Goal: Task Accomplishment & Management: Complete application form

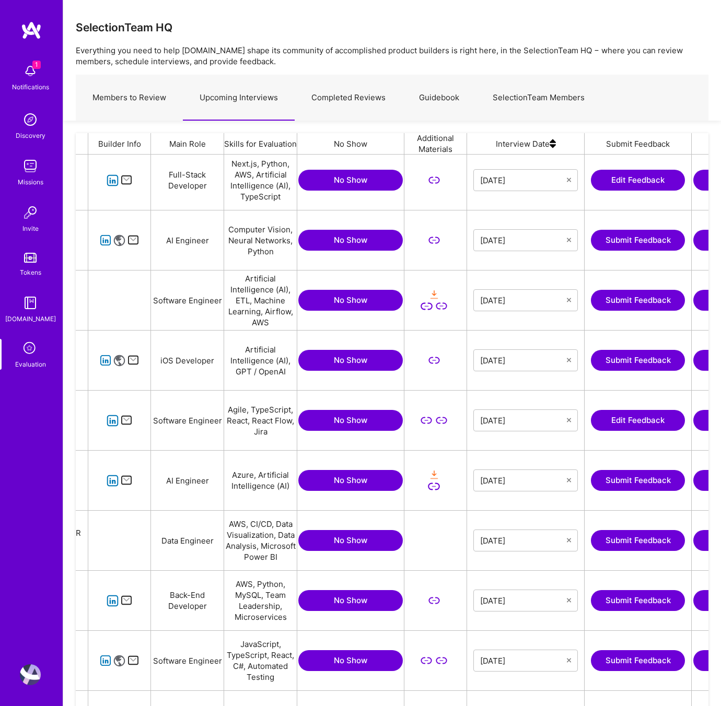
scroll to position [0, 103]
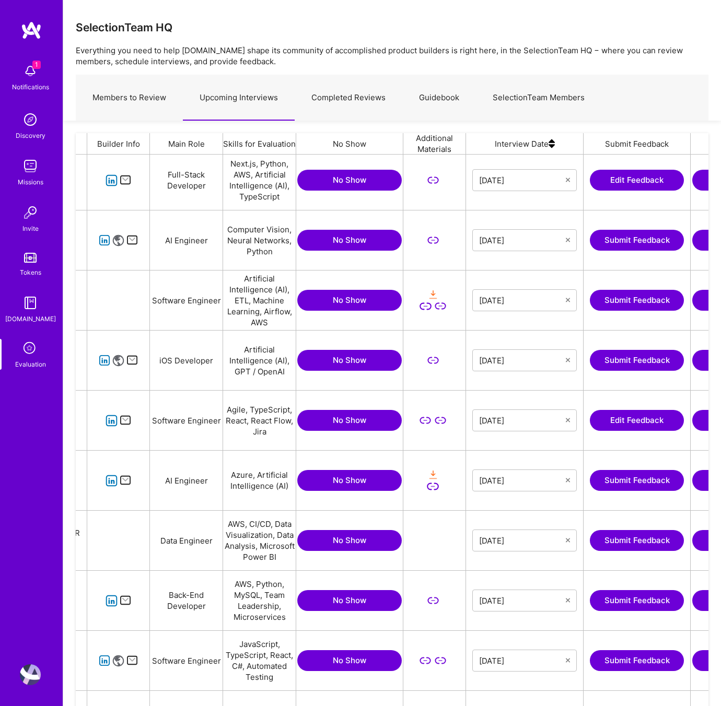
click at [611, 602] on button "Submit Feedback" at bounding box center [637, 600] width 94 height 21
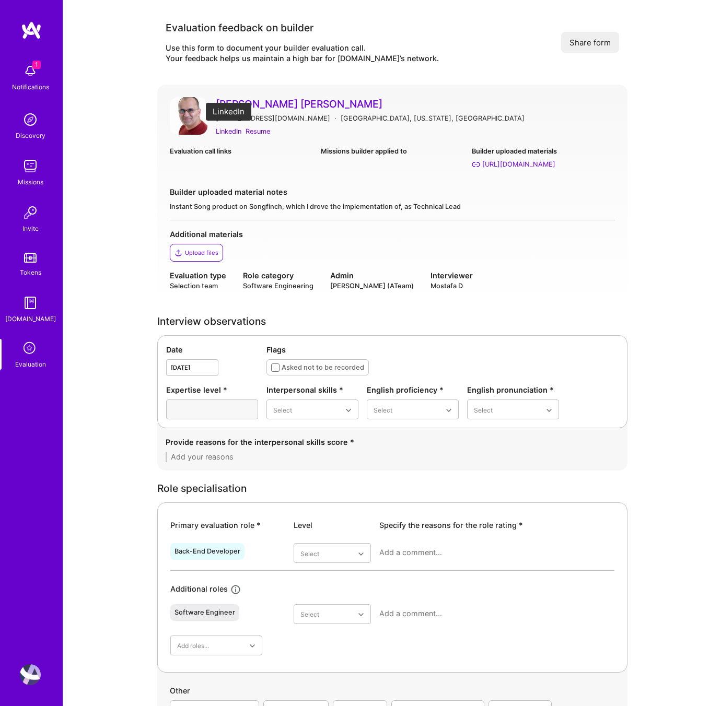
click at [231, 133] on div "LinkedIn" at bounding box center [229, 131] width 26 height 11
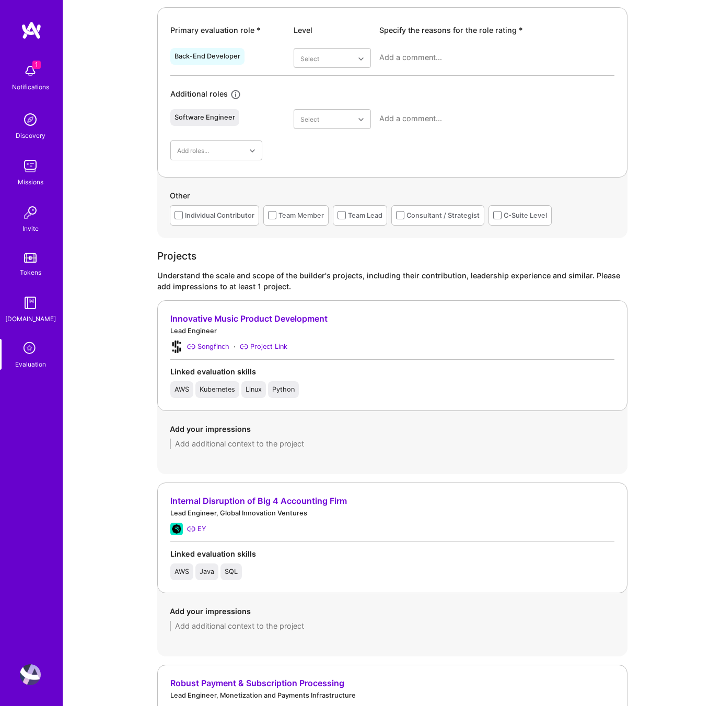
scroll to position [499, 0]
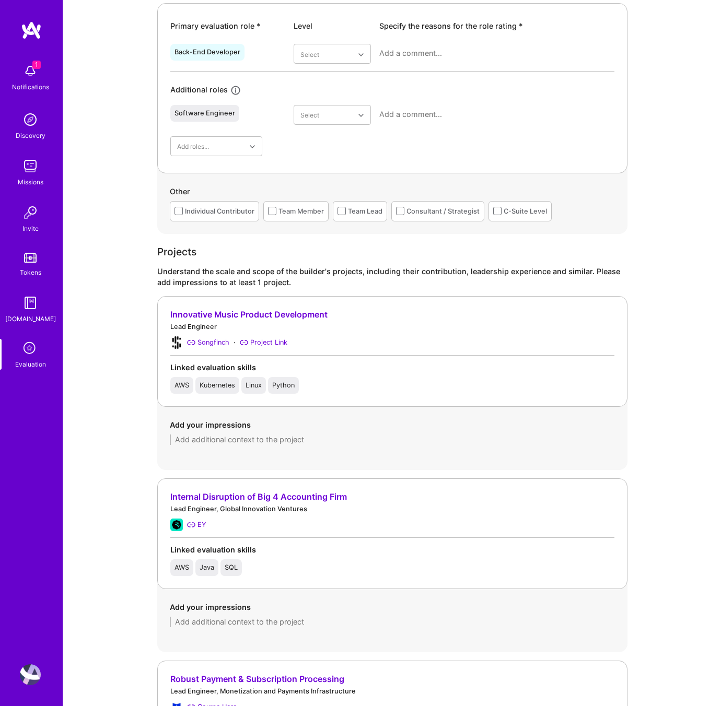
click at [273, 323] on div "Lead Engineer" at bounding box center [392, 326] width 444 height 11
click at [274, 313] on div "Innovative Music Product Development" at bounding box center [392, 314] width 444 height 11
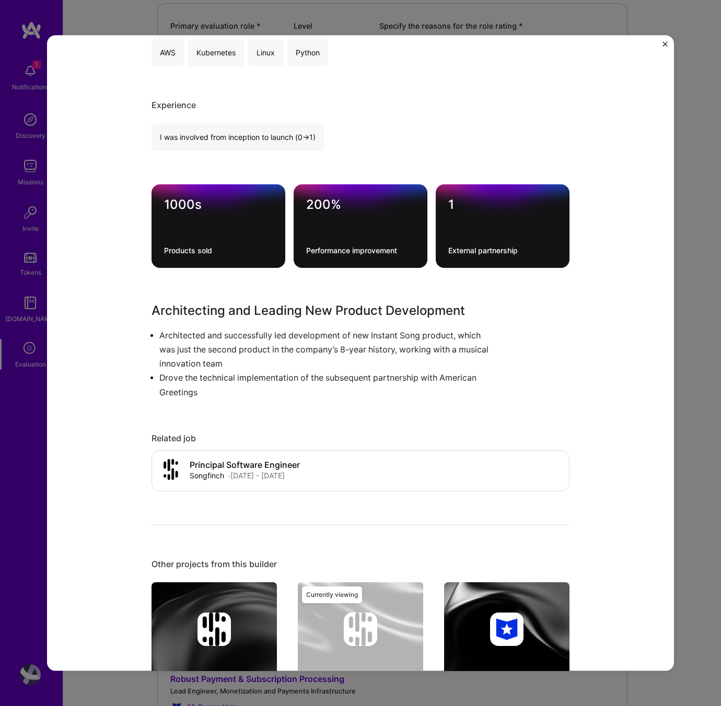
scroll to position [326, 0]
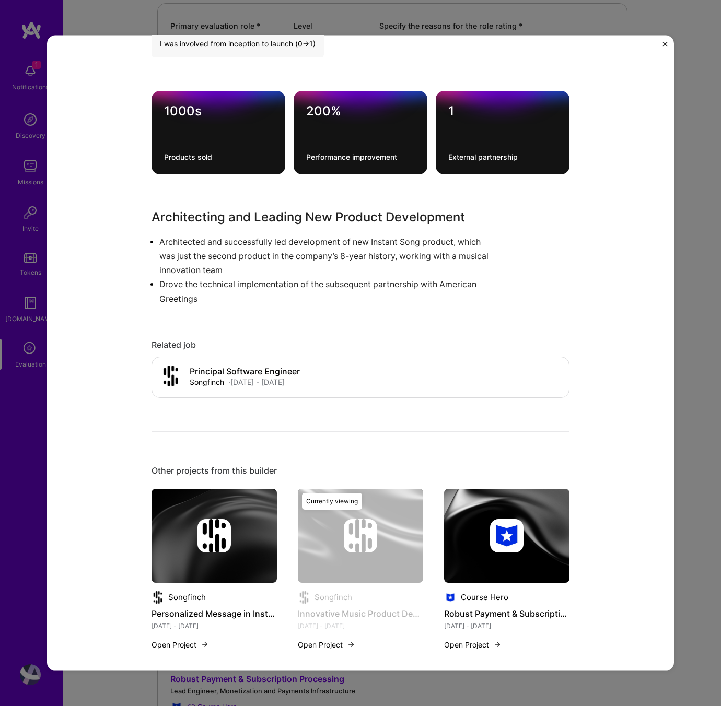
click at [704, 114] on div "Innovative Music Product Development Songfinch Music, E-Commerce Project link R…" at bounding box center [360, 353] width 721 height 706
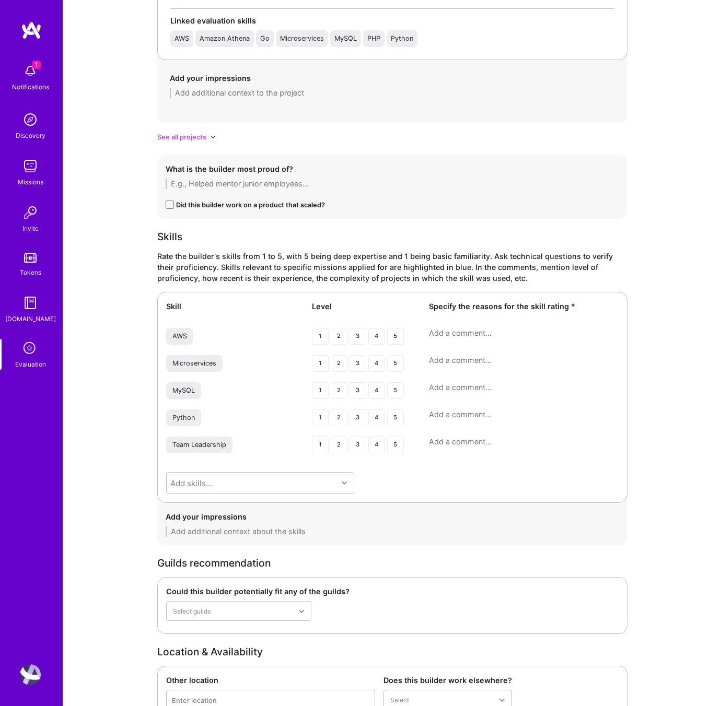
scroll to position [1215, 0]
